Goal: Information Seeking & Learning: Find specific fact

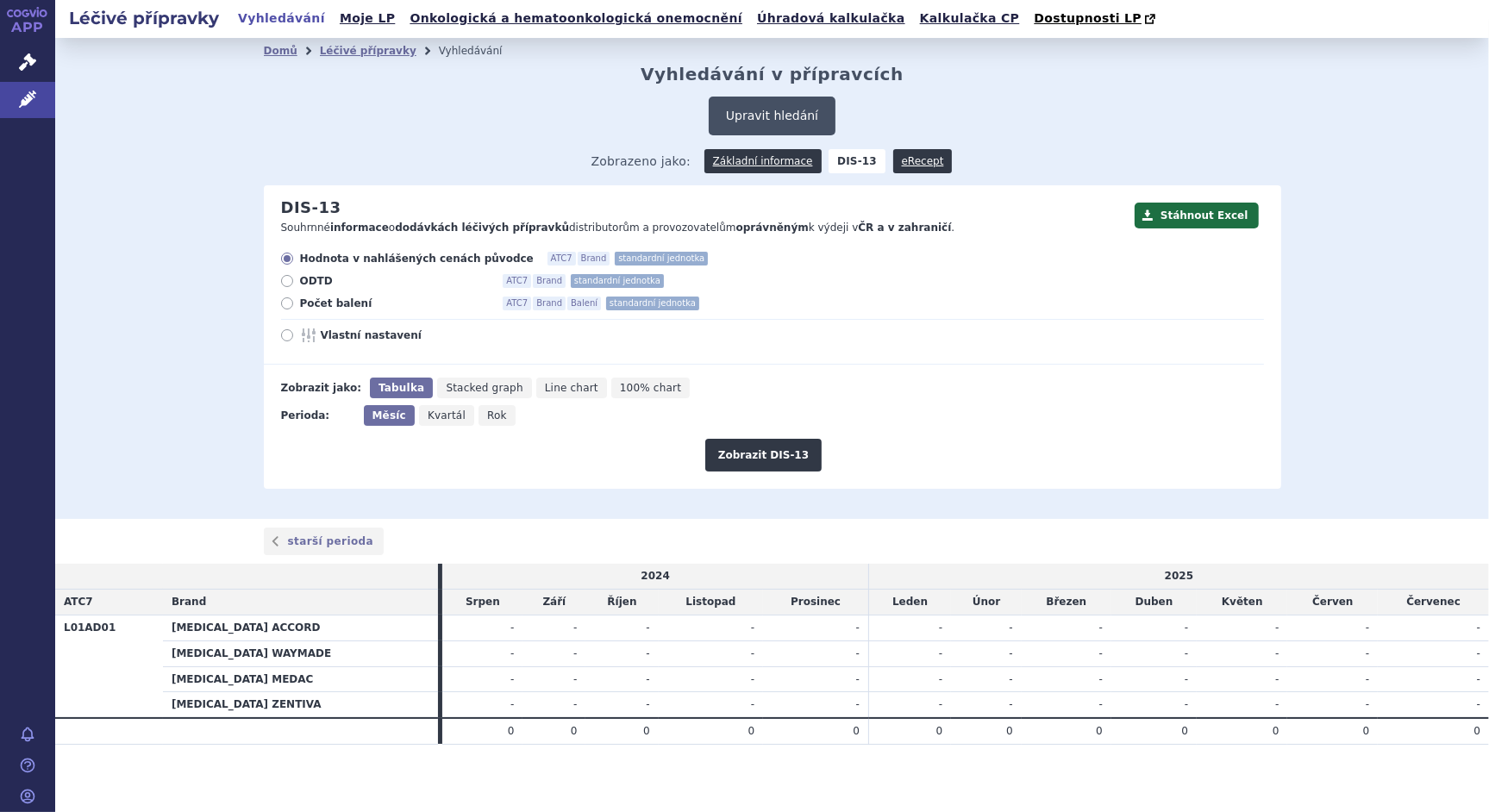
click at [759, 123] on button "Upravit hledání" at bounding box center [772, 116] width 126 height 39
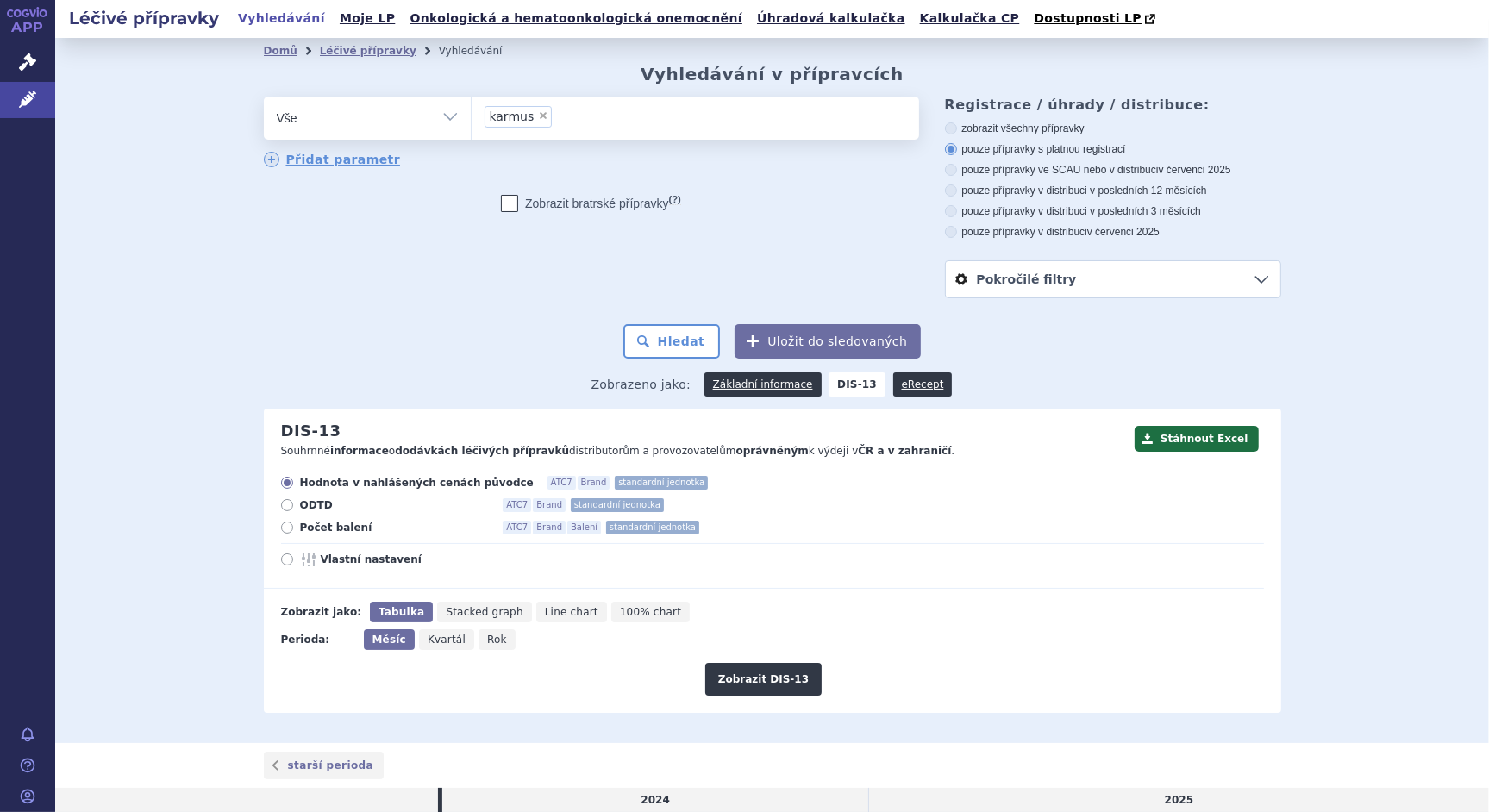
click at [538, 118] on span "×" at bounding box center [543, 116] width 11 height 11
click at [472, 118] on select "karmus" at bounding box center [471, 117] width 1 height 43
select select
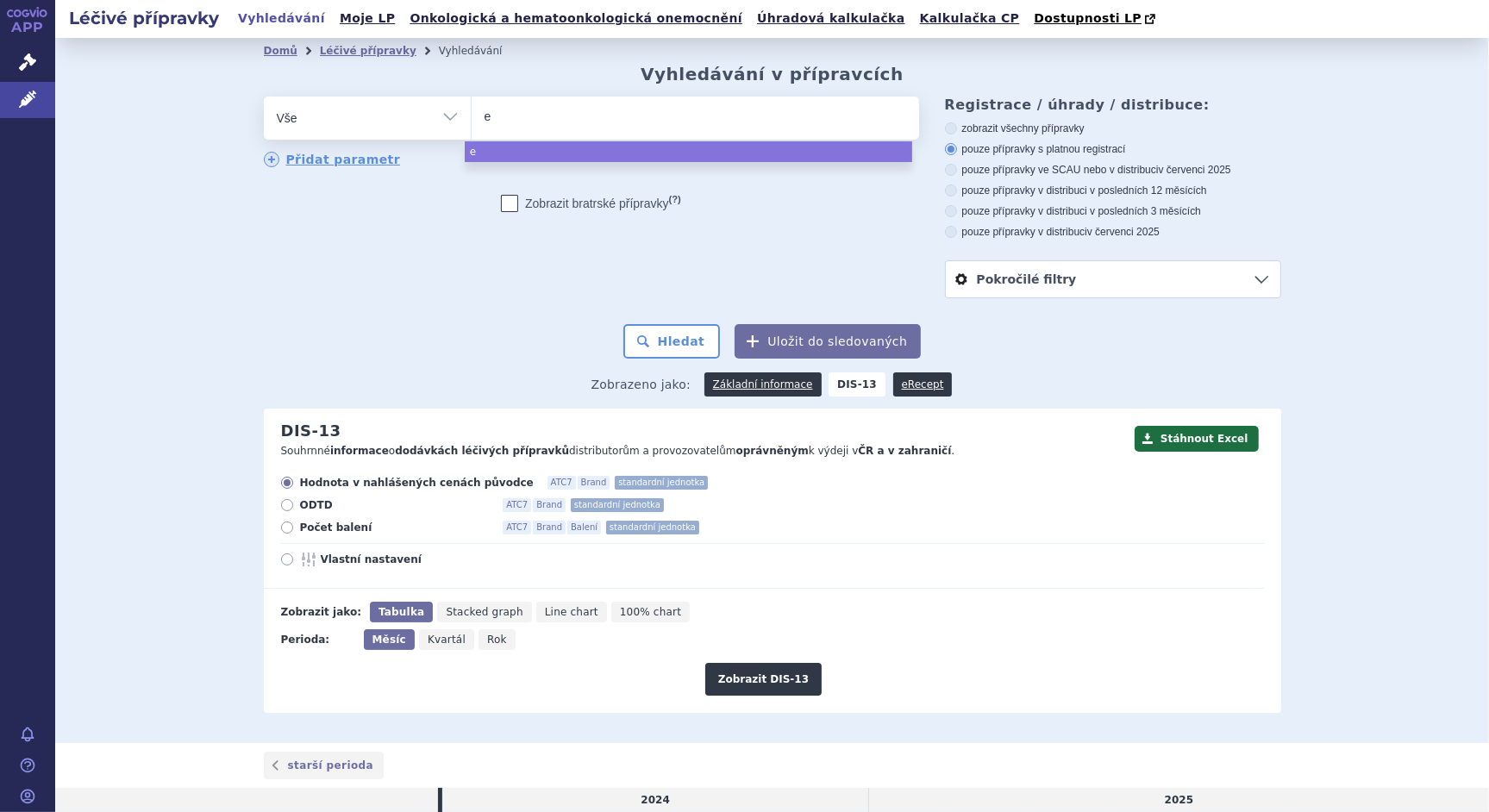
type input "es"
type input "esli"
type input "eslik"
type input "eslika"
type input "eslikar"
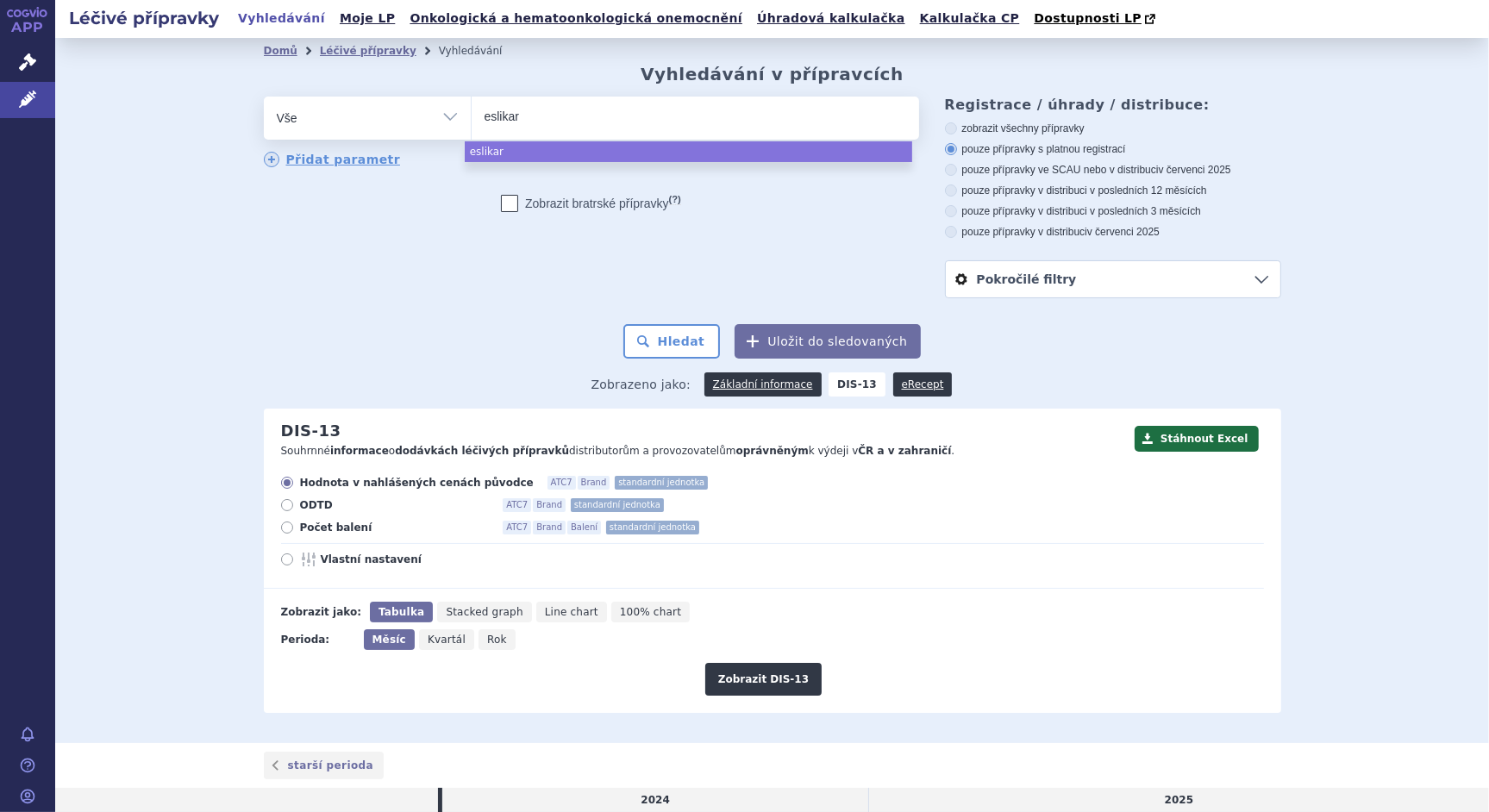
type input "eslikarb"
type input "eslikarba"
select select "eslikarba"
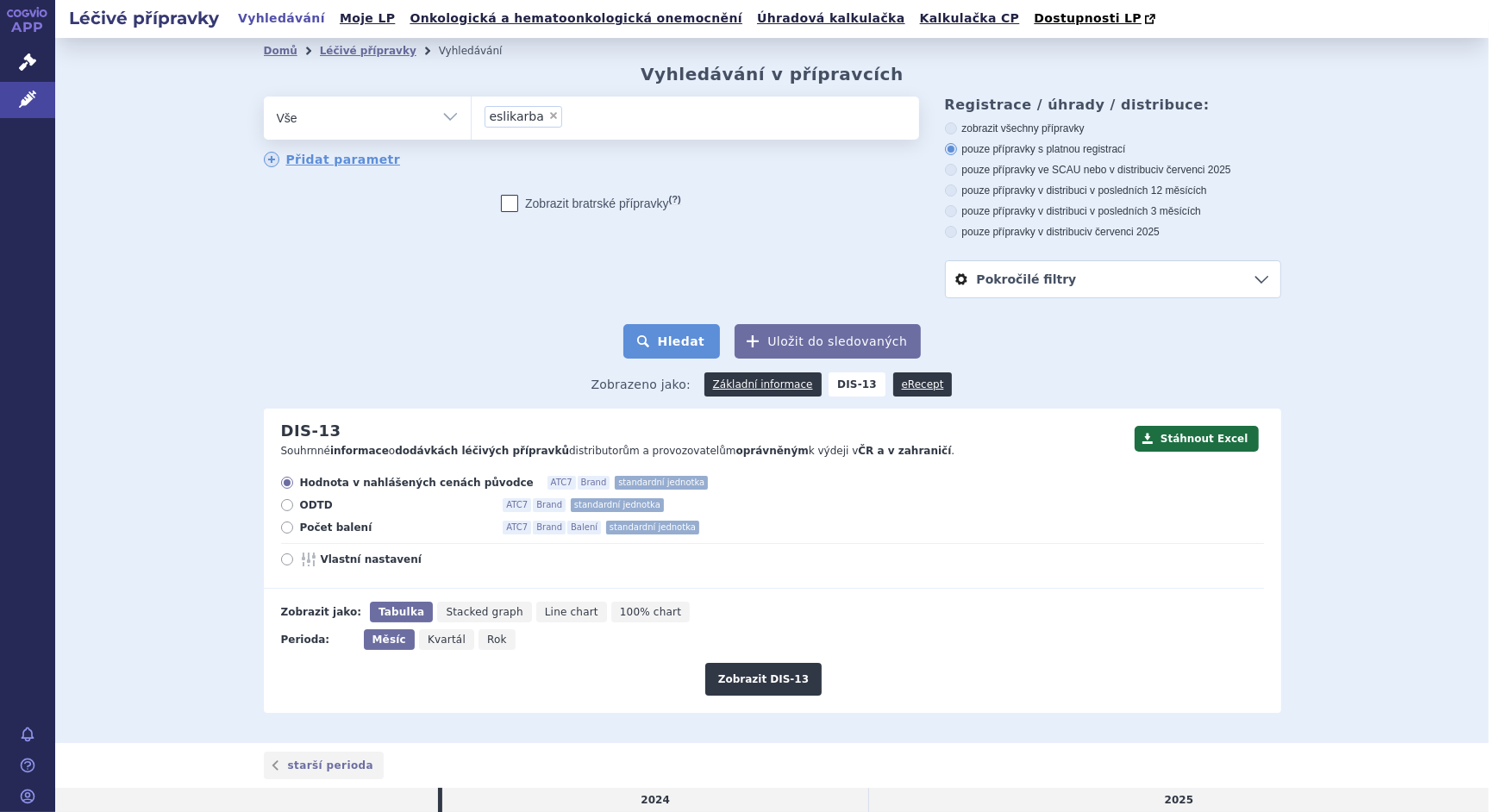
click at [671, 336] on button "Hledat" at bounding box center [671, 341] width 97 height 35
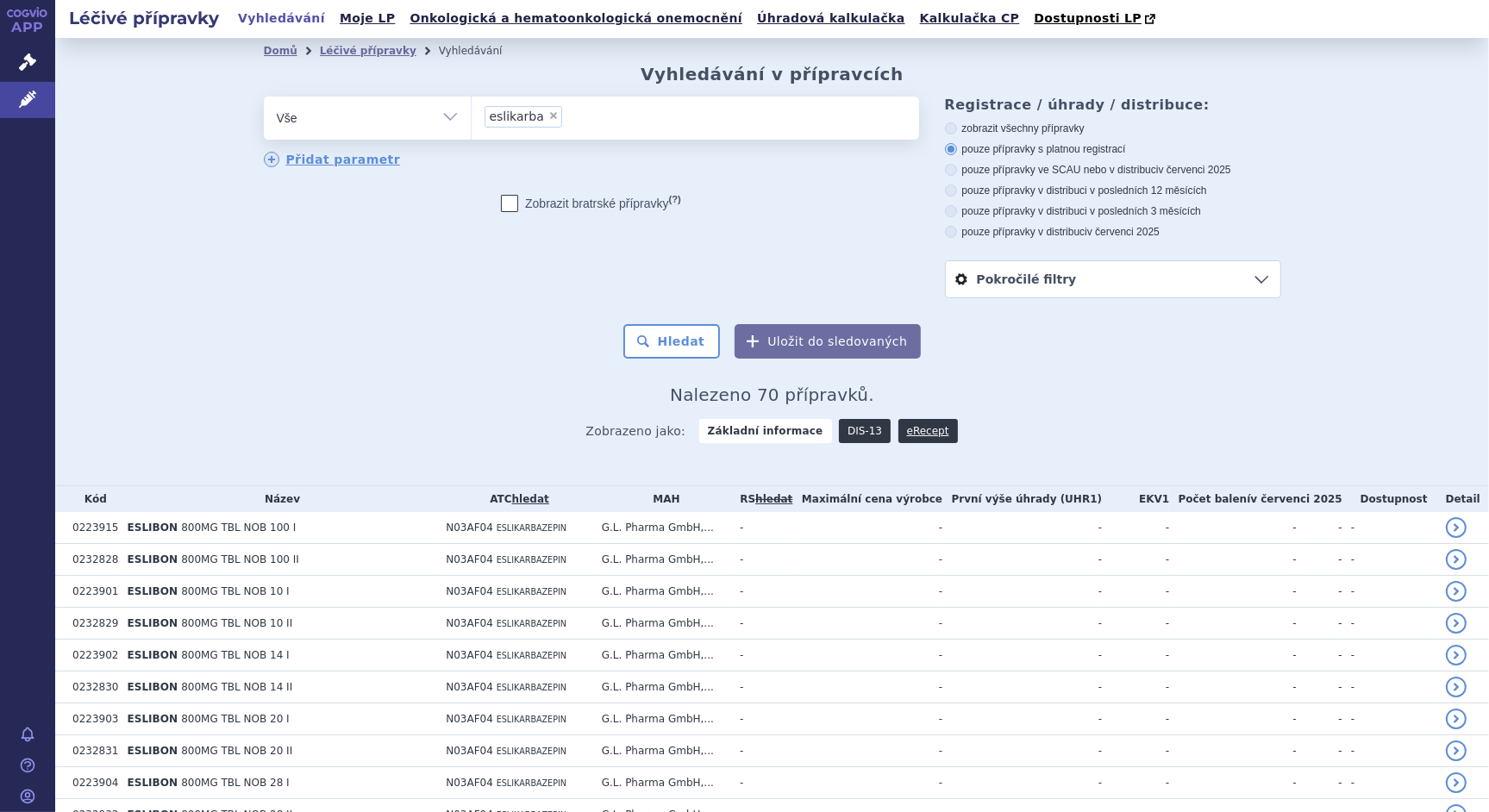
click at [839, 434] on link "DIS-13" at bounding box center [865, 430] width 52 height 24
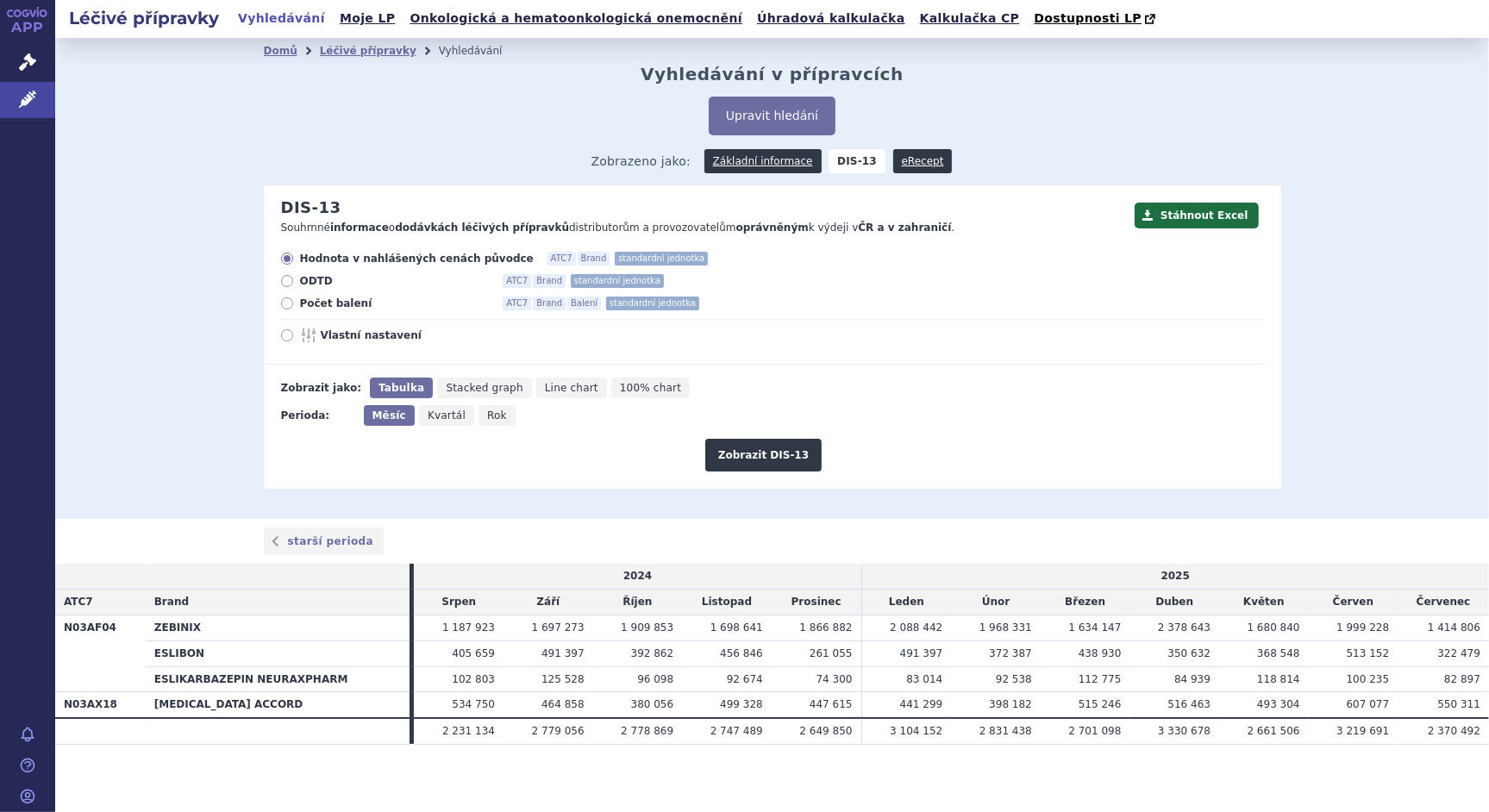
click at [281, 303] on label "Počet balení ATC7 Brand Balení standardní jednotka" at bounding box center [773, 303] width 983 height 13
click at [283, 303] on input "Počet balení ATC7 Brand Balení standardní jednotka" at bounding box center [289, 305] width 12 height 12
radio input "true"
click at [487, 420] on span "Rok" at bounding box center [497, 416] width 20 height 12
click at [478, 417] on input "Rok" at bounding box center [484, 410] width 12 height 12
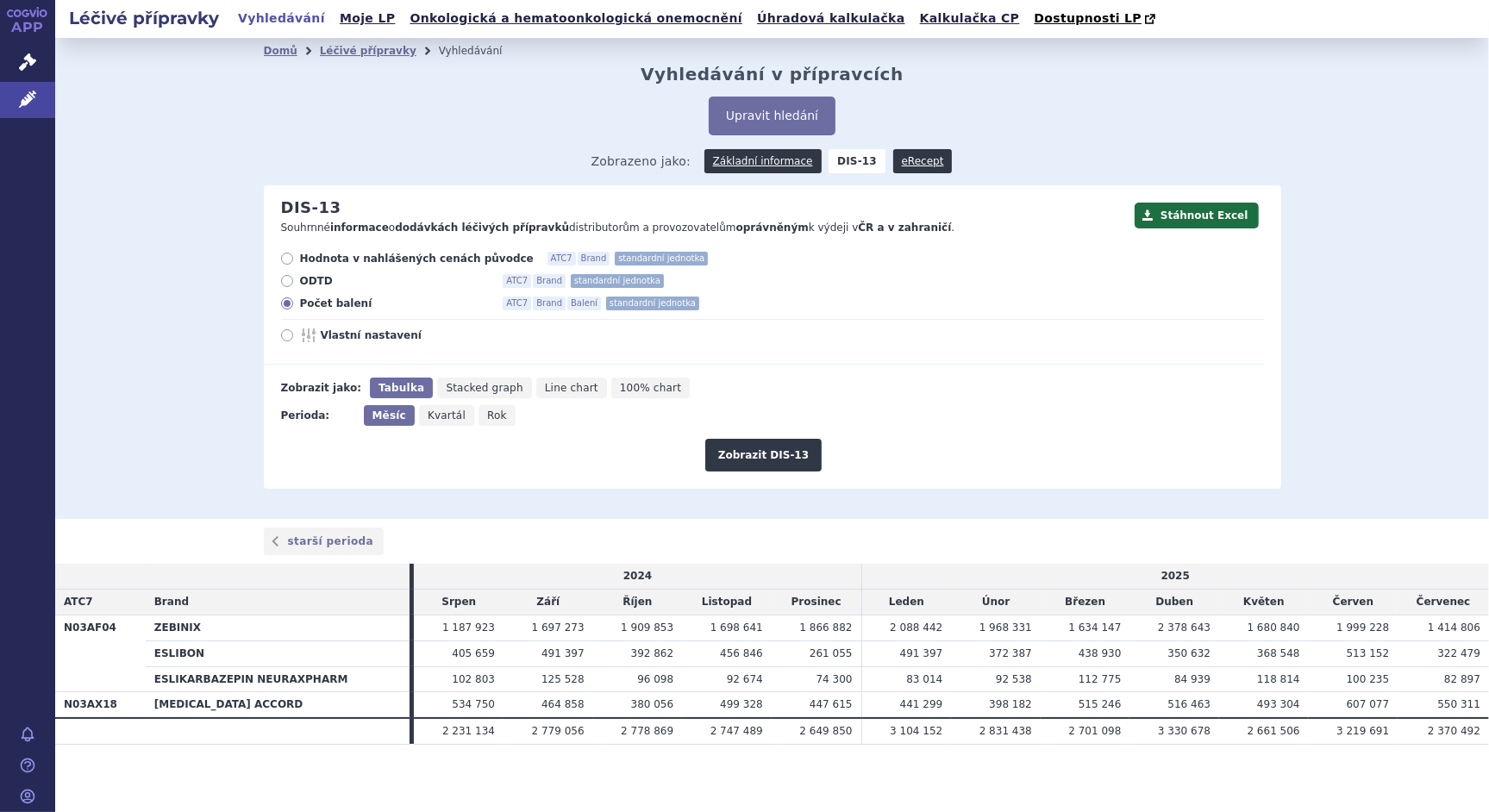
radio input "true"
click at [741, 456] on button "Zobrazit DIS-13" at bounding box center [763, 455] width 117 height 33
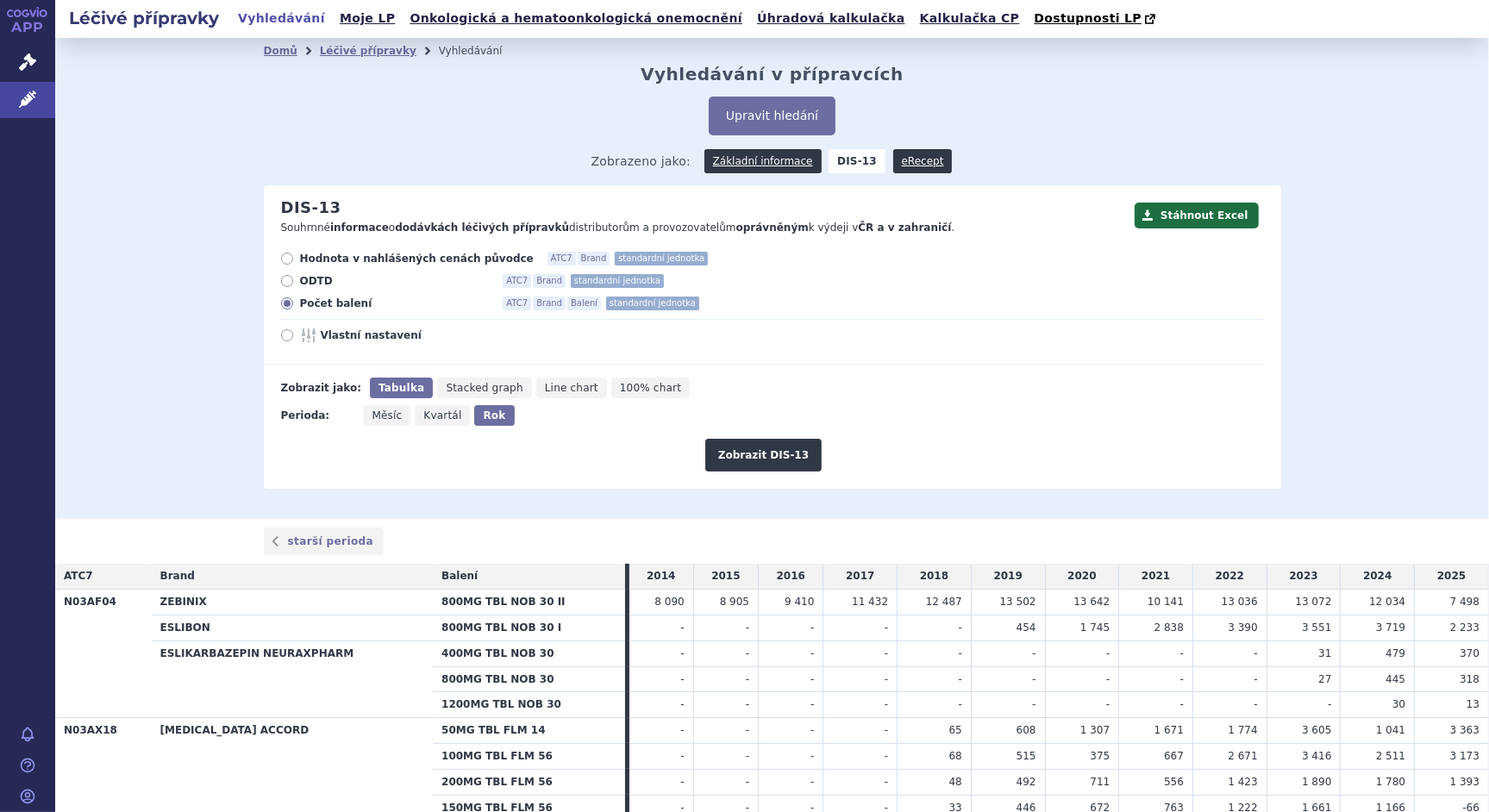
scroll to position [103, 0]
